Goal: Find specific page/section: Find specific page/section

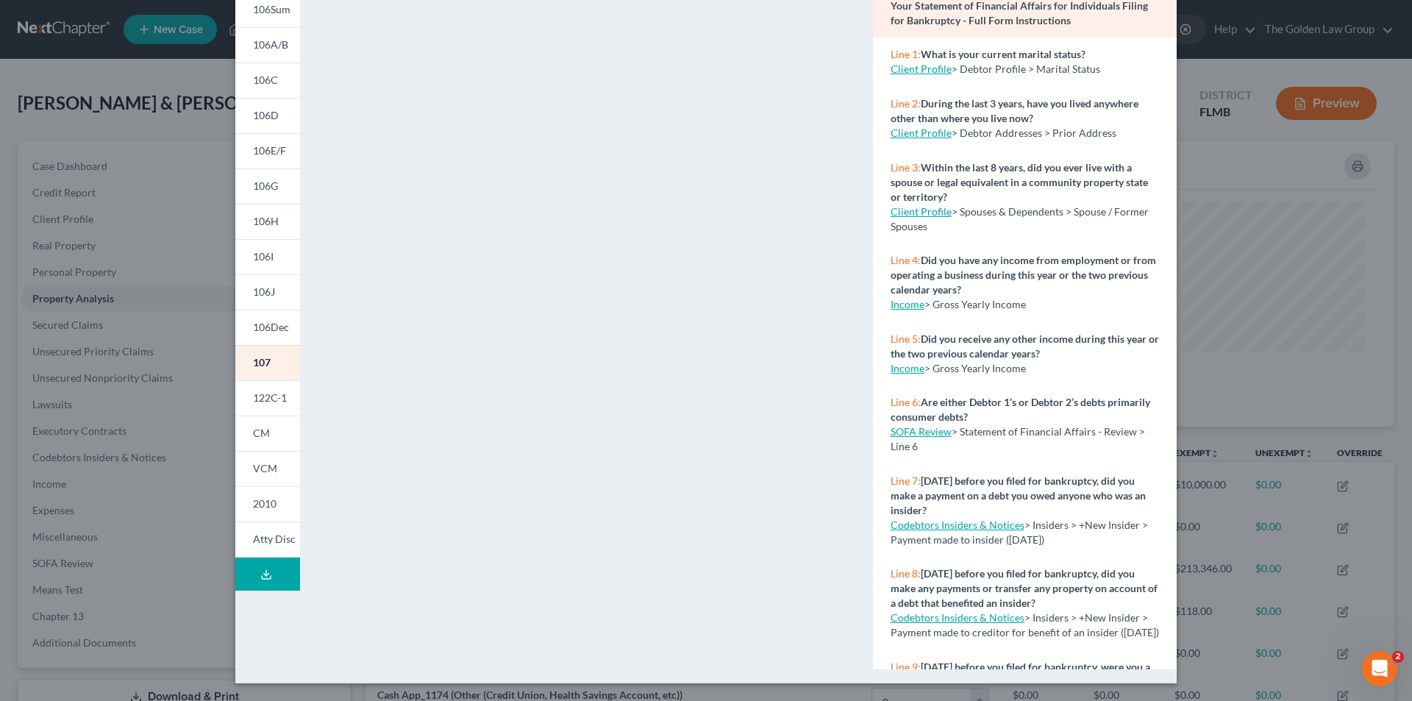
click at [111, 223] on div "Petition Preview Your Statement of Financial Affairs for Individuals Filing for…" at bounding box center [706, 350] width 1412 height 701
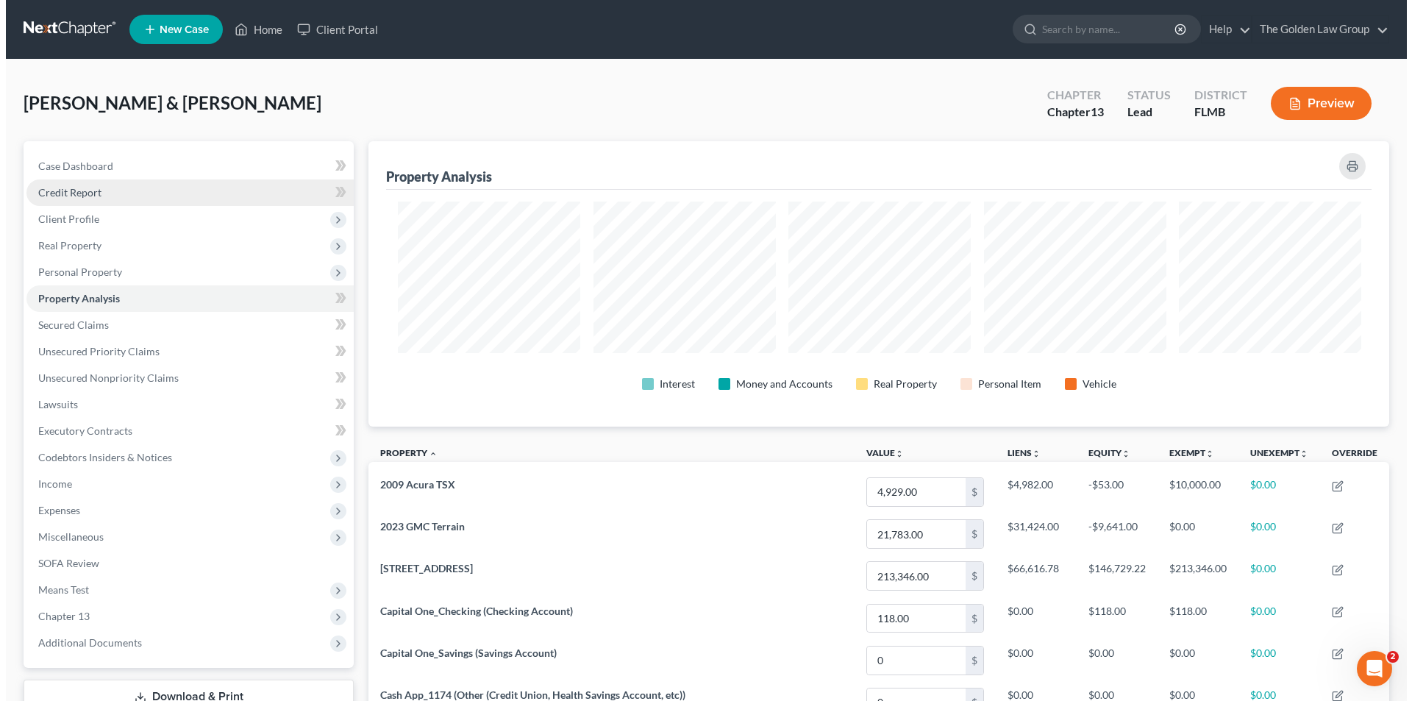
scroll to position [735280, 734544]
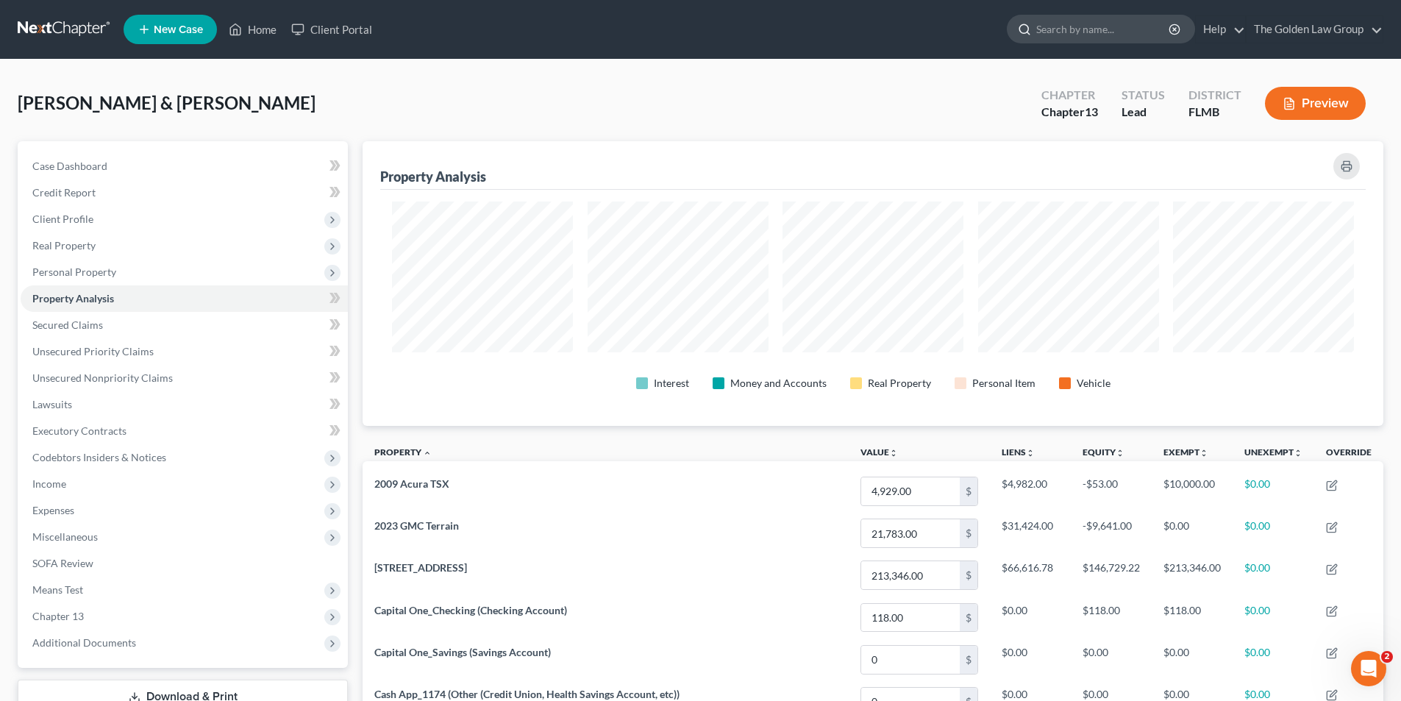
click at [1073, 26] on input "search" at bounding box center [1103, 28] width 135 height 27
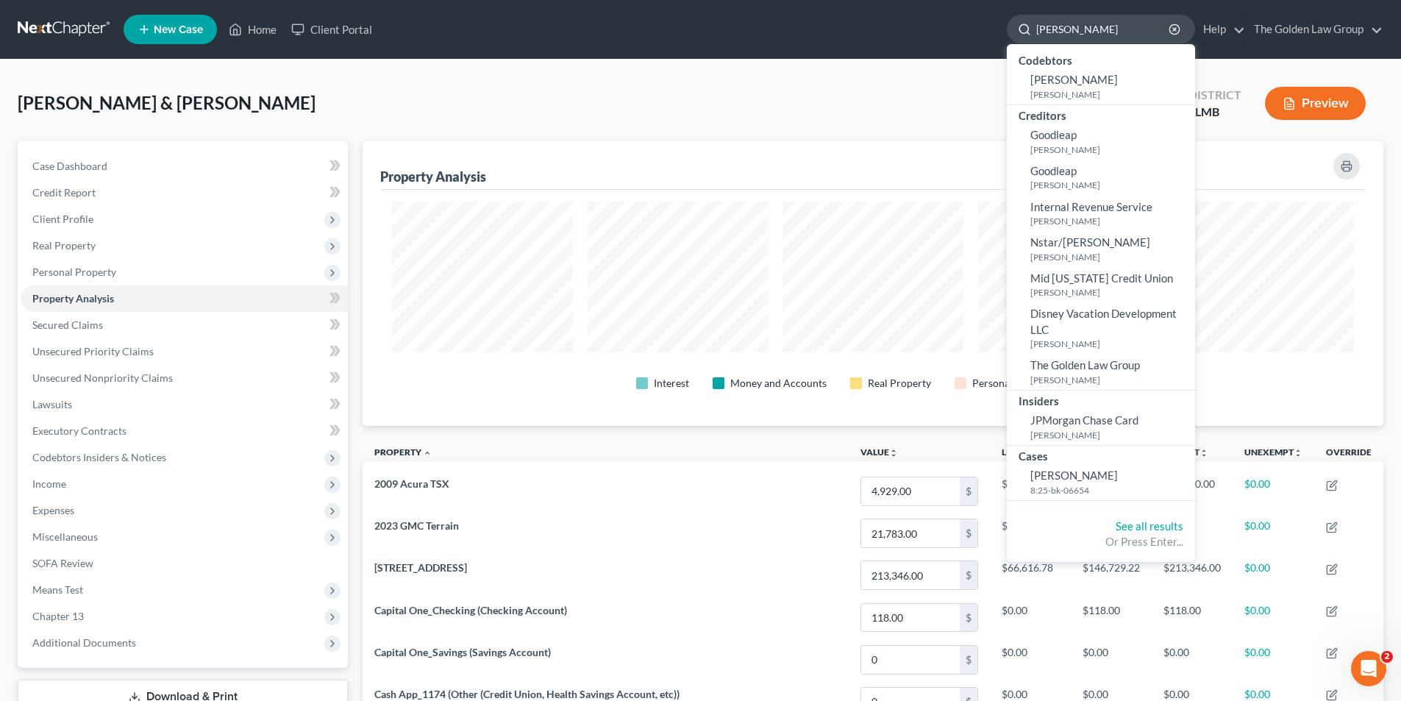
type input "[PERSON_NAME]"
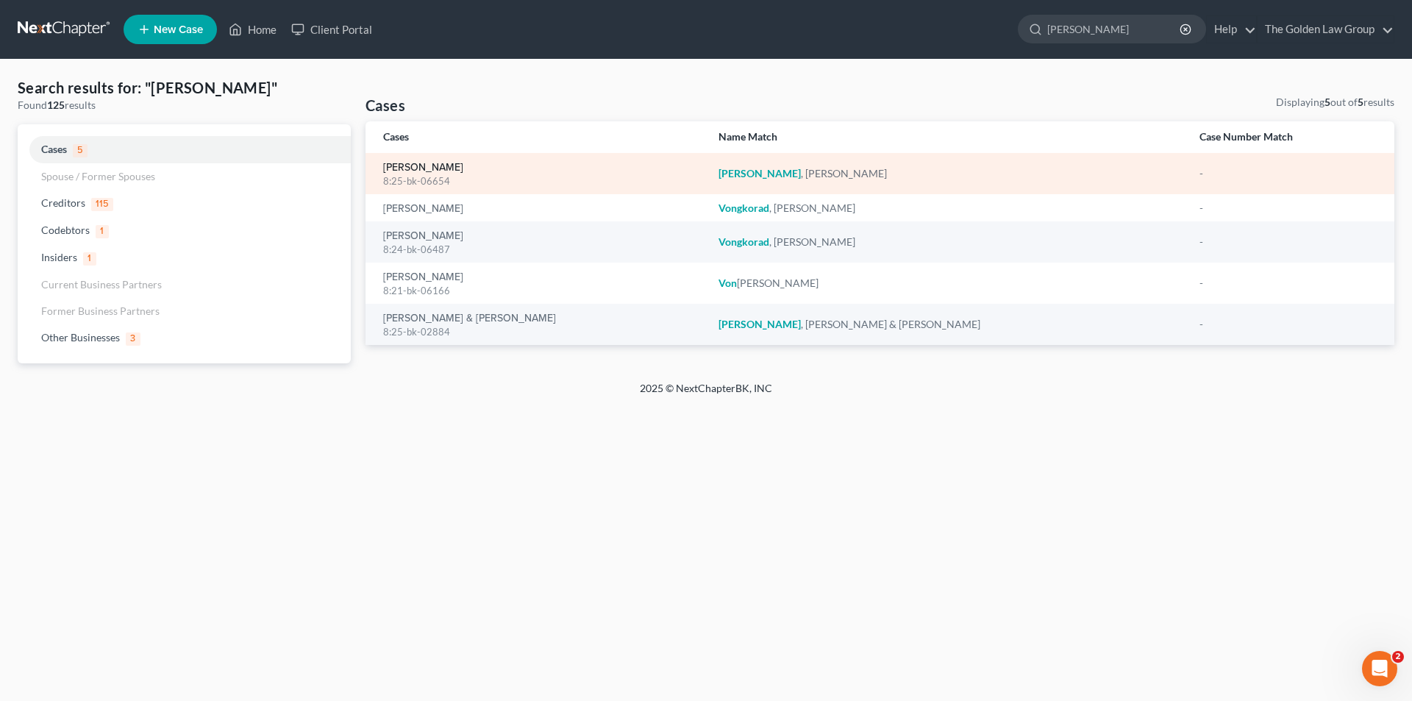
click at [437, 166] on link "[PERSON_NAME]" at bounding box center [423, 168] width 80 height 10
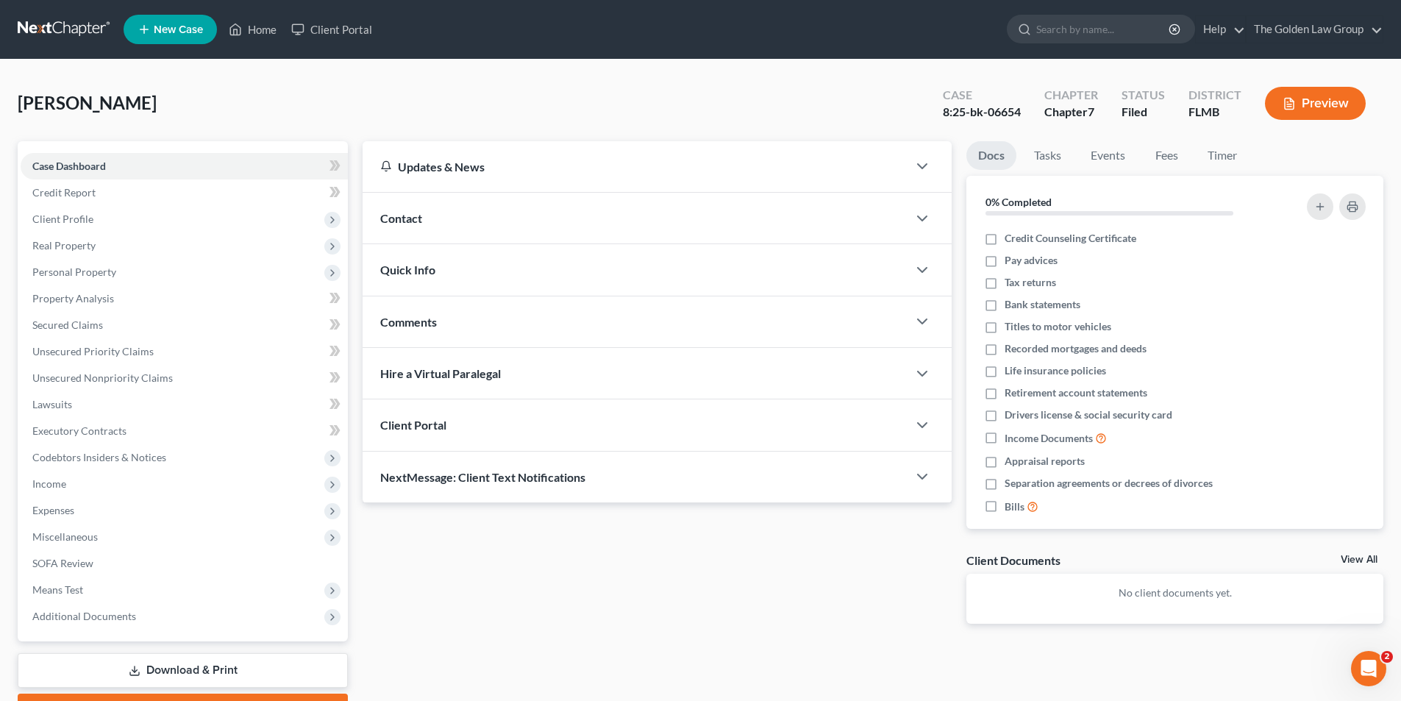
click at [1306, 102] on button "Preview" at bounding box center [1315, 103] width 101 height 33
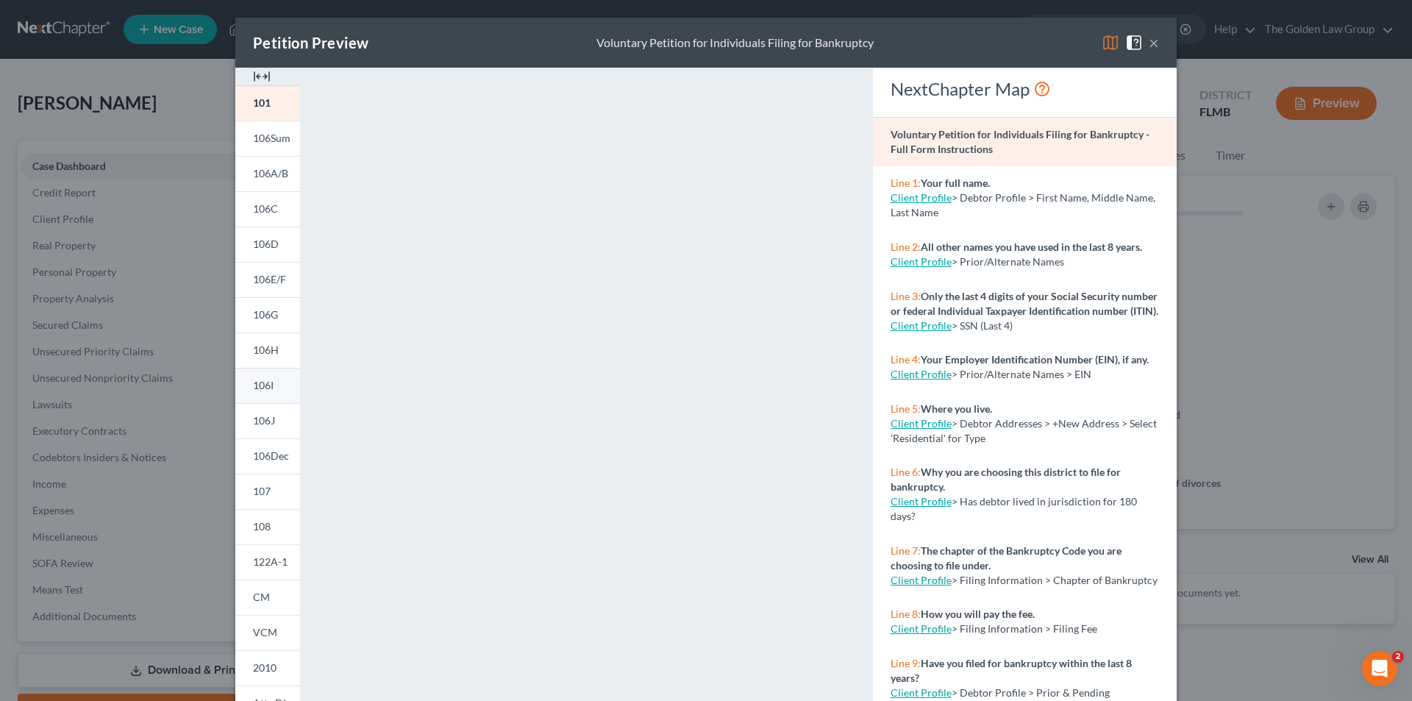
click at [272, 382] on link "106I" at bounding box center [267, 385] width 65 height 35
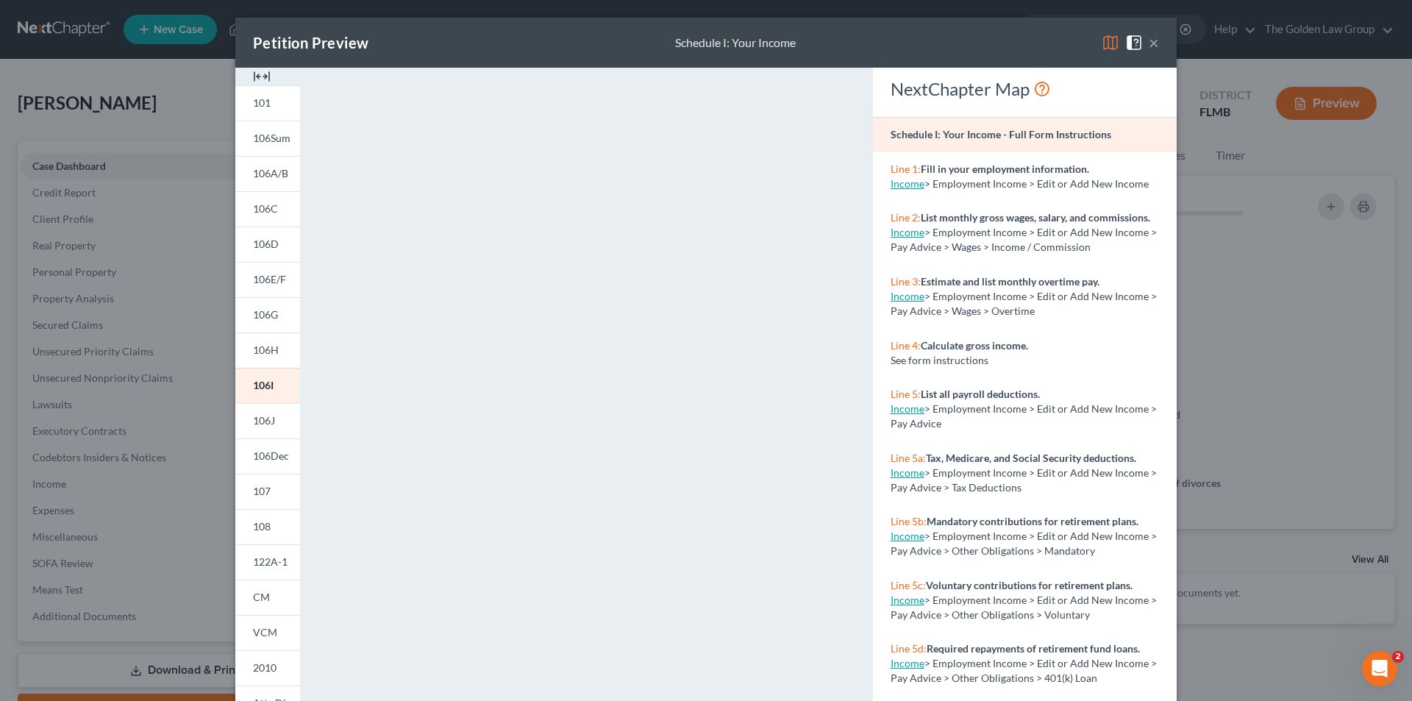
click at [152, 430] on div "Petition Preview Schedule I: Your Income × 101 106Sum 106A/B 106C 106D 106E/F 1…" at bounding box center [706, 350] width 1412 height 701
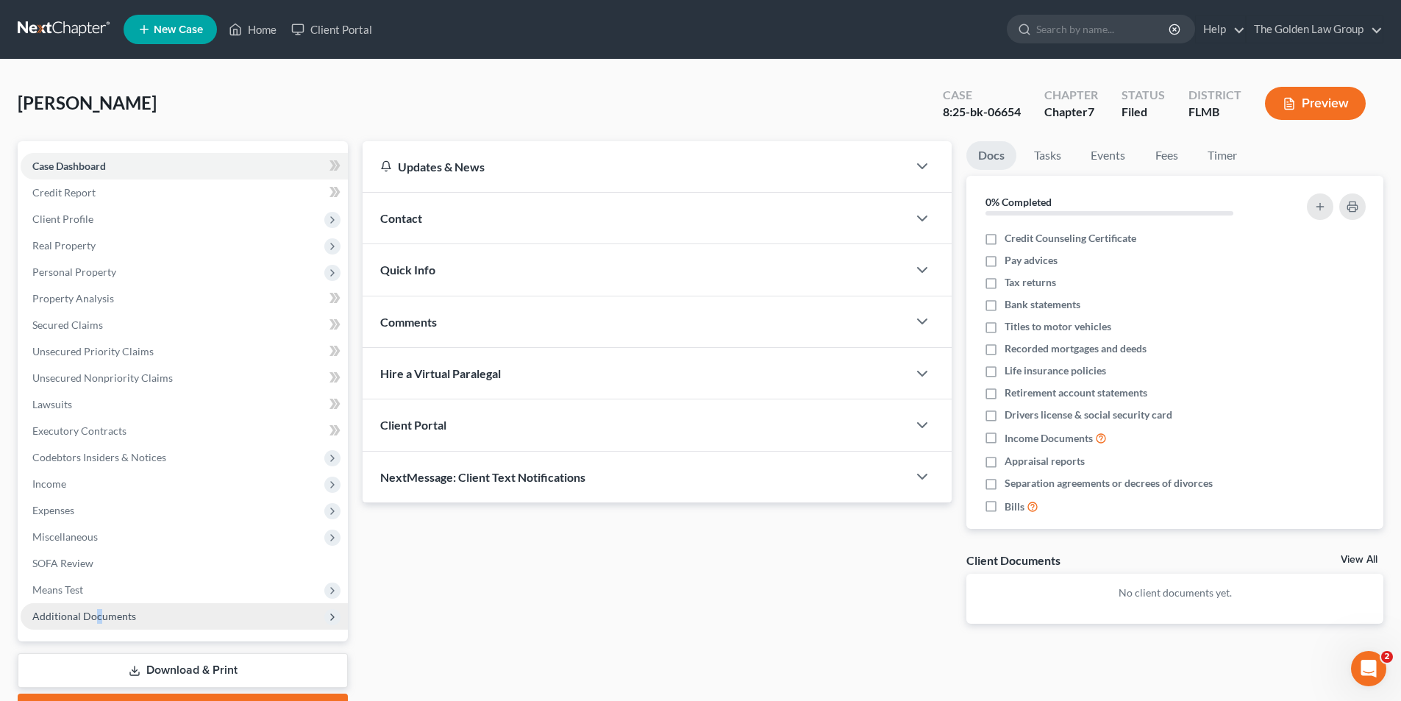
click at [98, 613] on span "Additional Documents" at bounding box center [84, 616] width 104 height 13
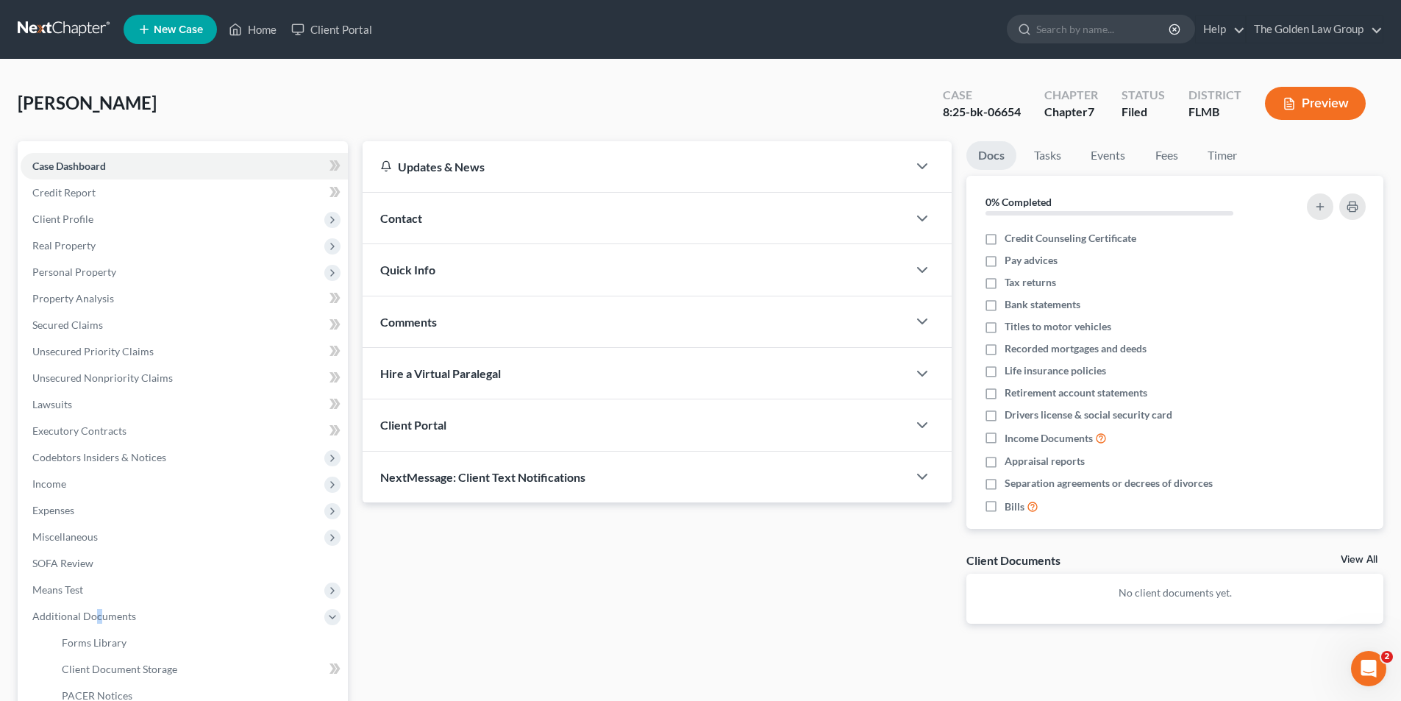
scroll to position [147, 0]
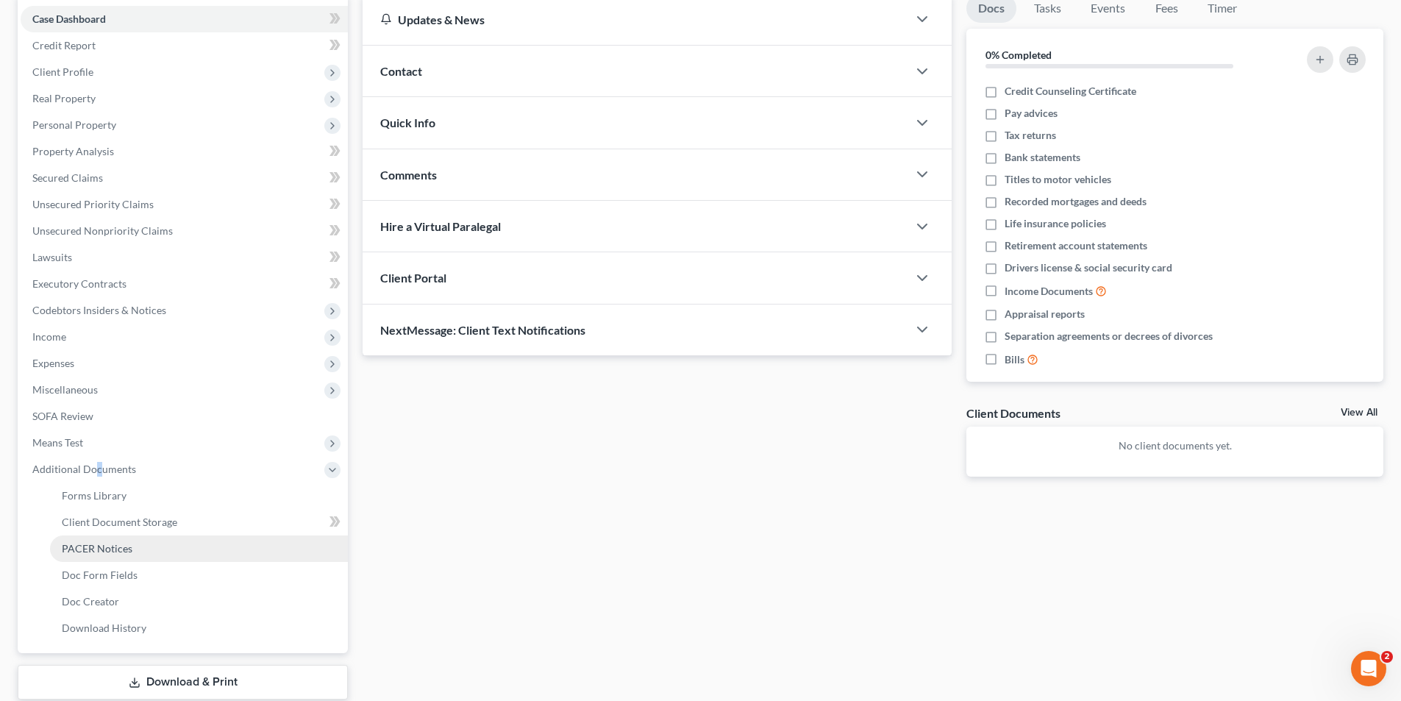
click at [113, 547] on span "PACER Notices" at bounding box center [97, 548] width 71 height 13
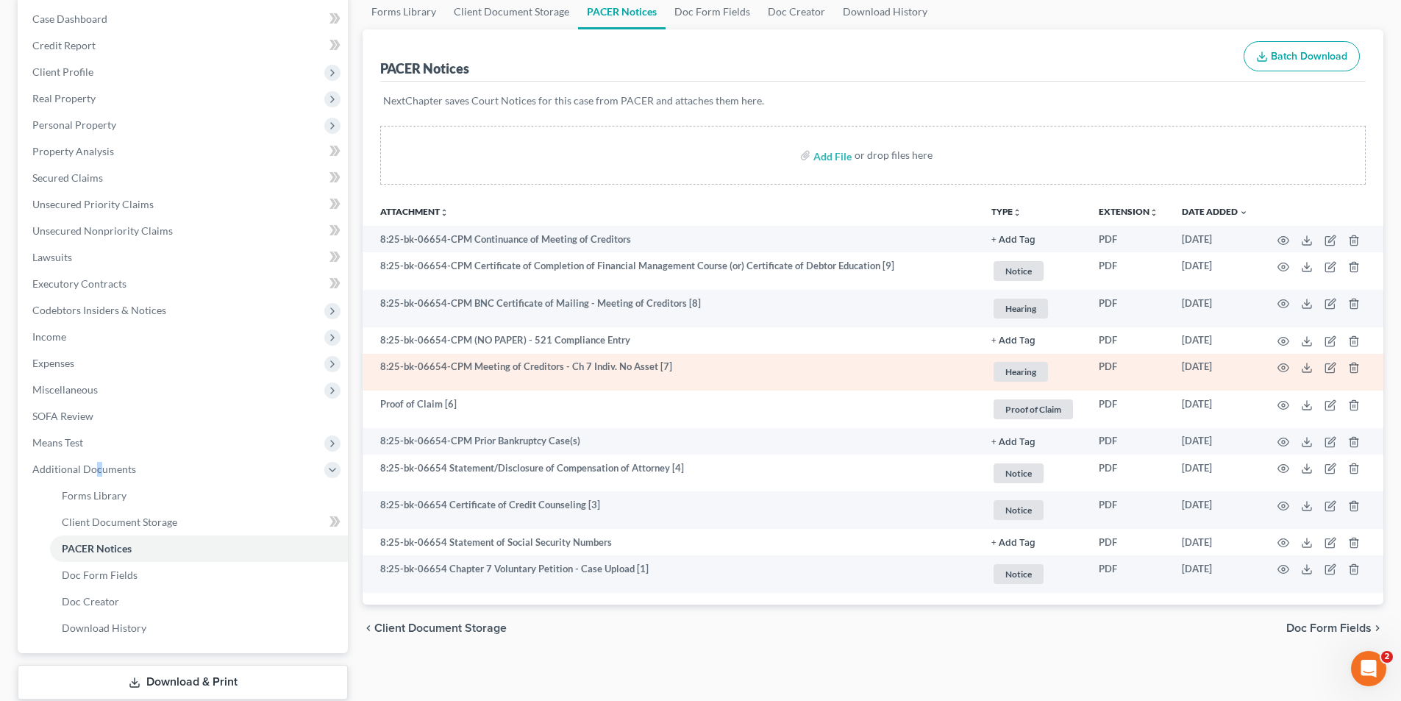
scroll to position [221, 0]
